Goal: Use online tool/utility: Utilize a website feature to perform a specific function

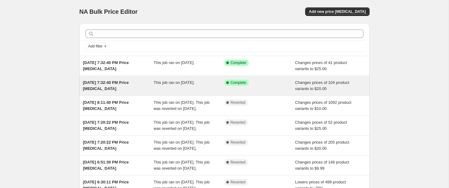
click at [269, 82] on div "Success Complete Complete" at bounding box center [256, 82] width 62 height 6
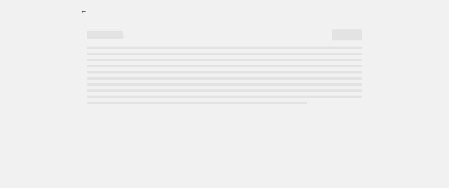
select select "no_change"
select select "collection"
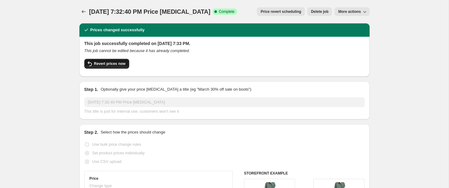
click at [126, 64] on span "Revert prices now" at bounding box center [109, 63] width 31 height 5
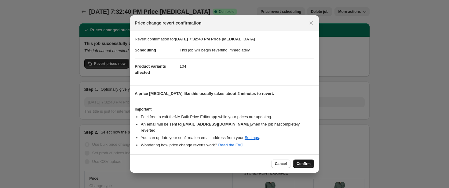
click at [305, 163] on span "Confirm" at bounding box center [304, 163] width 14 height 5
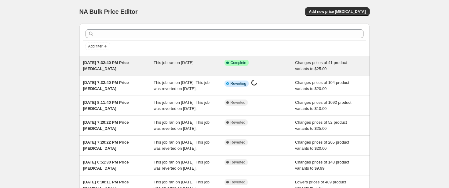
click at [216, 70] on div "This job ran on [DATE]." at bounding box center [189, 66] width 71 height 12
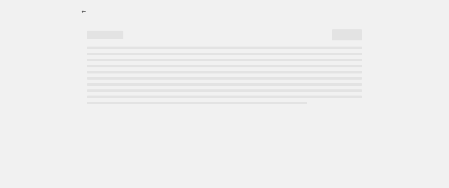
select select "no_change"
select select "collection"
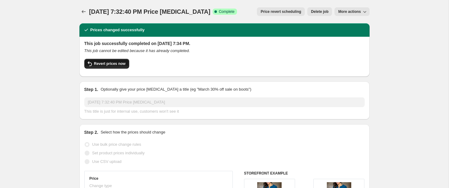
click at [119, 62] on span "Revert prices now" at bounding box center [109, 63] width 31 height 5
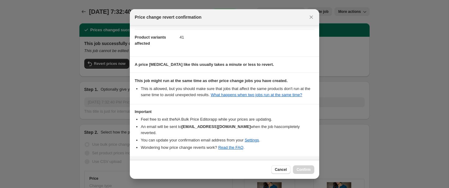
scroll to position [45, 0]
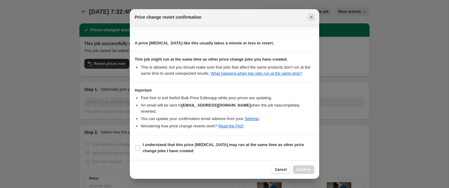
click at [311, 18] on icon "Close" at bounding box center [311, 17] width 6 height 6
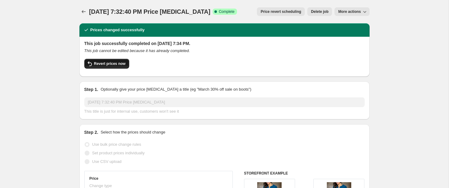
click at [103, 60] on button "Revert prices now" at bounding box center [106, 64] width 45 height 10
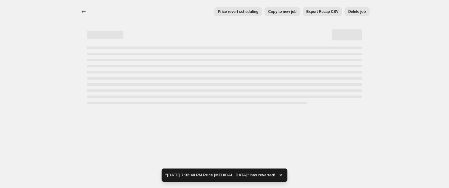
select select "no_change"
select select "collection"
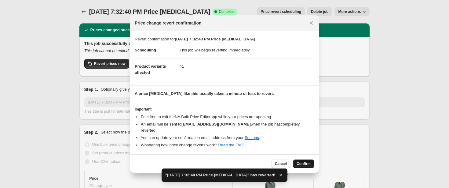
click at [304, 162] on span "Confirm" at bounding box center [304, 163] width 14 height 5
